Goal: Information Seeking & Learning: Learn about a topic

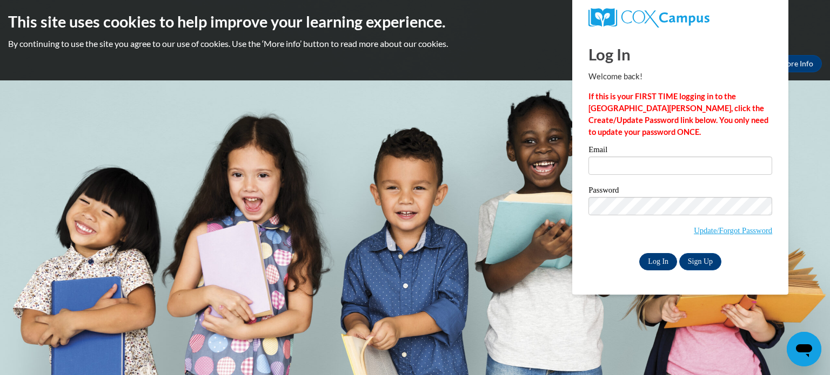
type input "szamora@kusd.edu"
click at [654, 264] on input "Log In" at bounding box center [658, 261] width 38 height 17
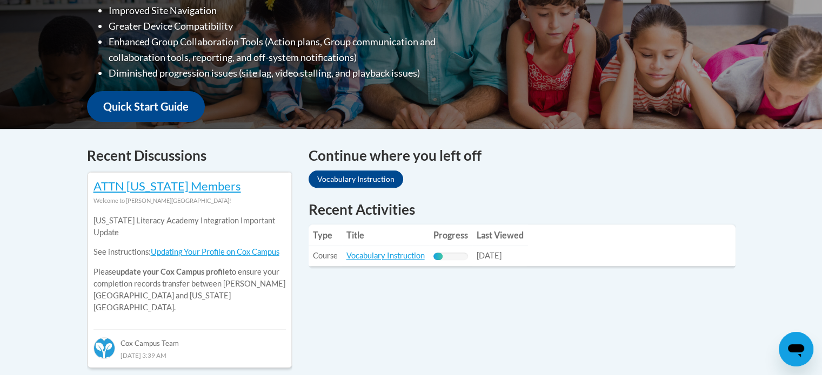
scroll to position [330, 0]
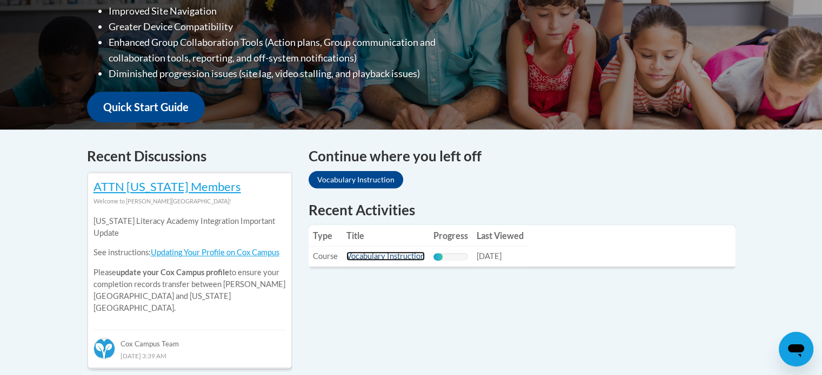
click at [380, 257] on link "Vocabulary Instruction" at bounding box center [385, 256] width 78 height 9
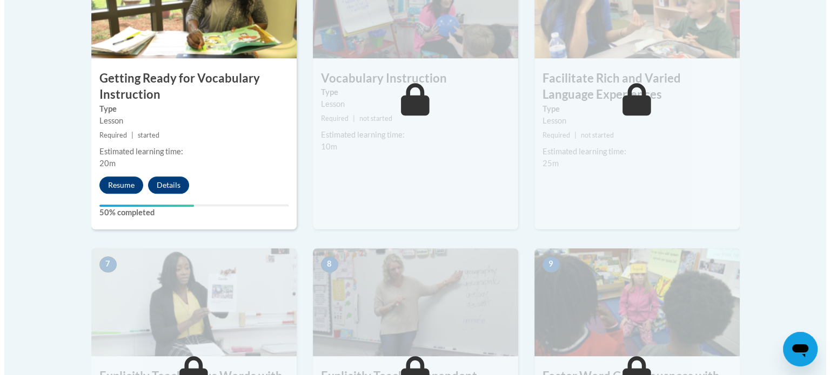
scroll to position [712, 0]
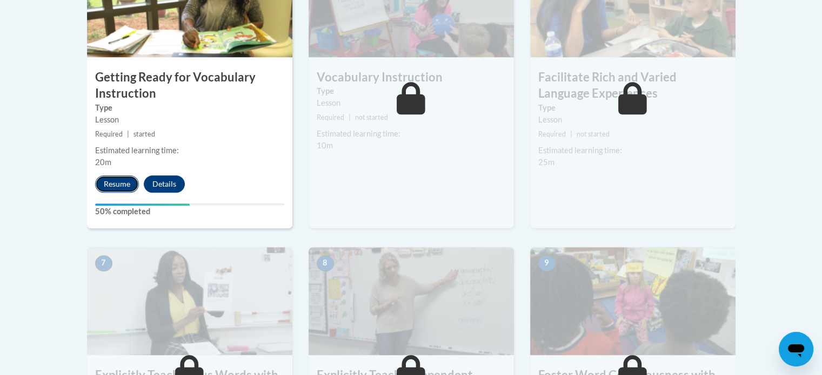
click at [124, 182] on button "Resume" at bounding box center [117, 184] width 44 height 17
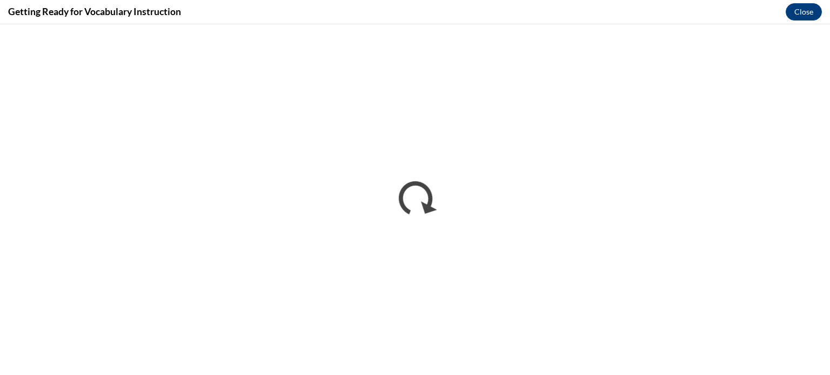
scroll to position [0, 0]
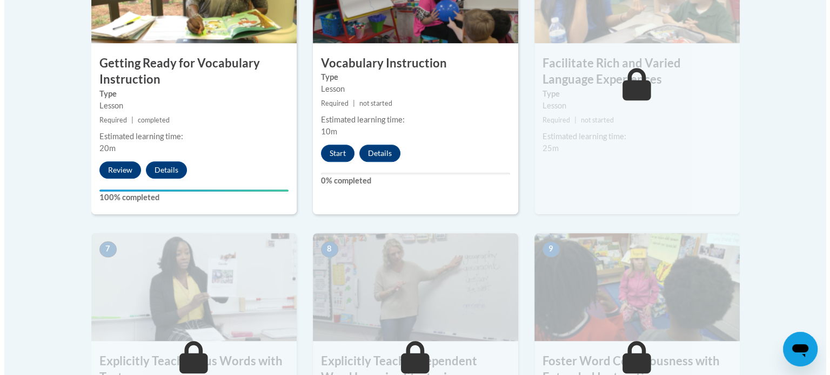
scroll to position [726, 0]
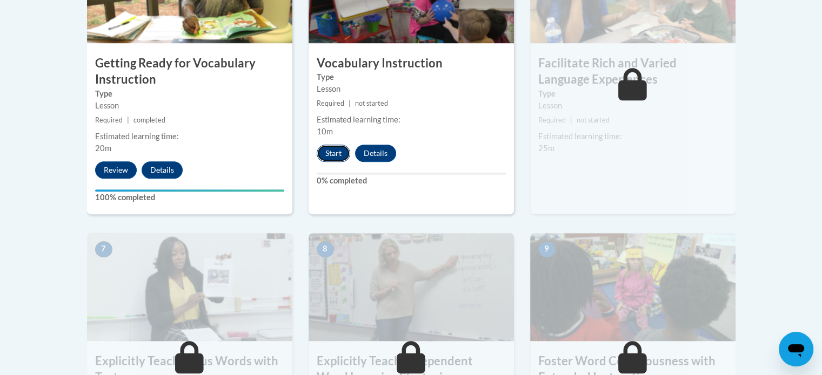
click at [333, 149] on button "Start" at bounding box center [333, 153] width 33 height 17
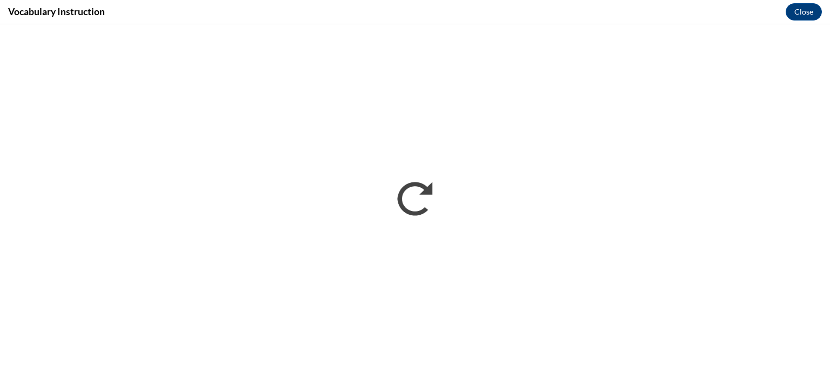
scroll to position [0, 0]
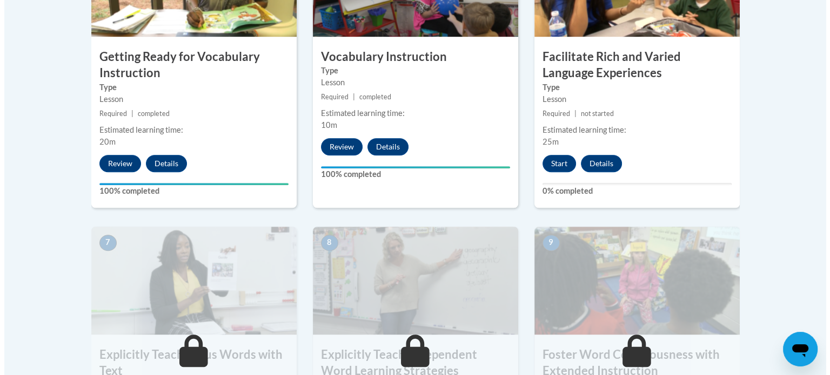
scroll to position [734, 0]
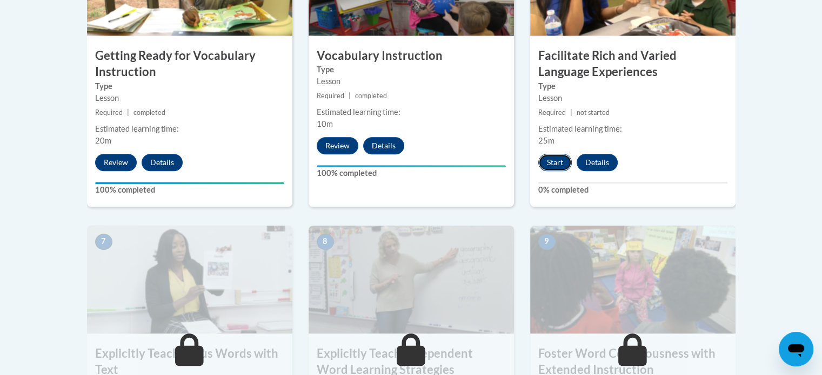
click at [563, 158] on button "Start" at bounding box center [554, 162] width 33 height 17
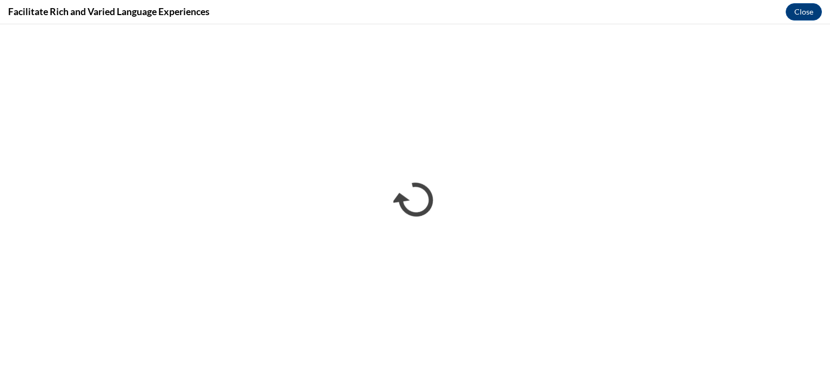
scroll to position [0, 0]
